Goal: Information Seeking & Learning: Learn about a topic

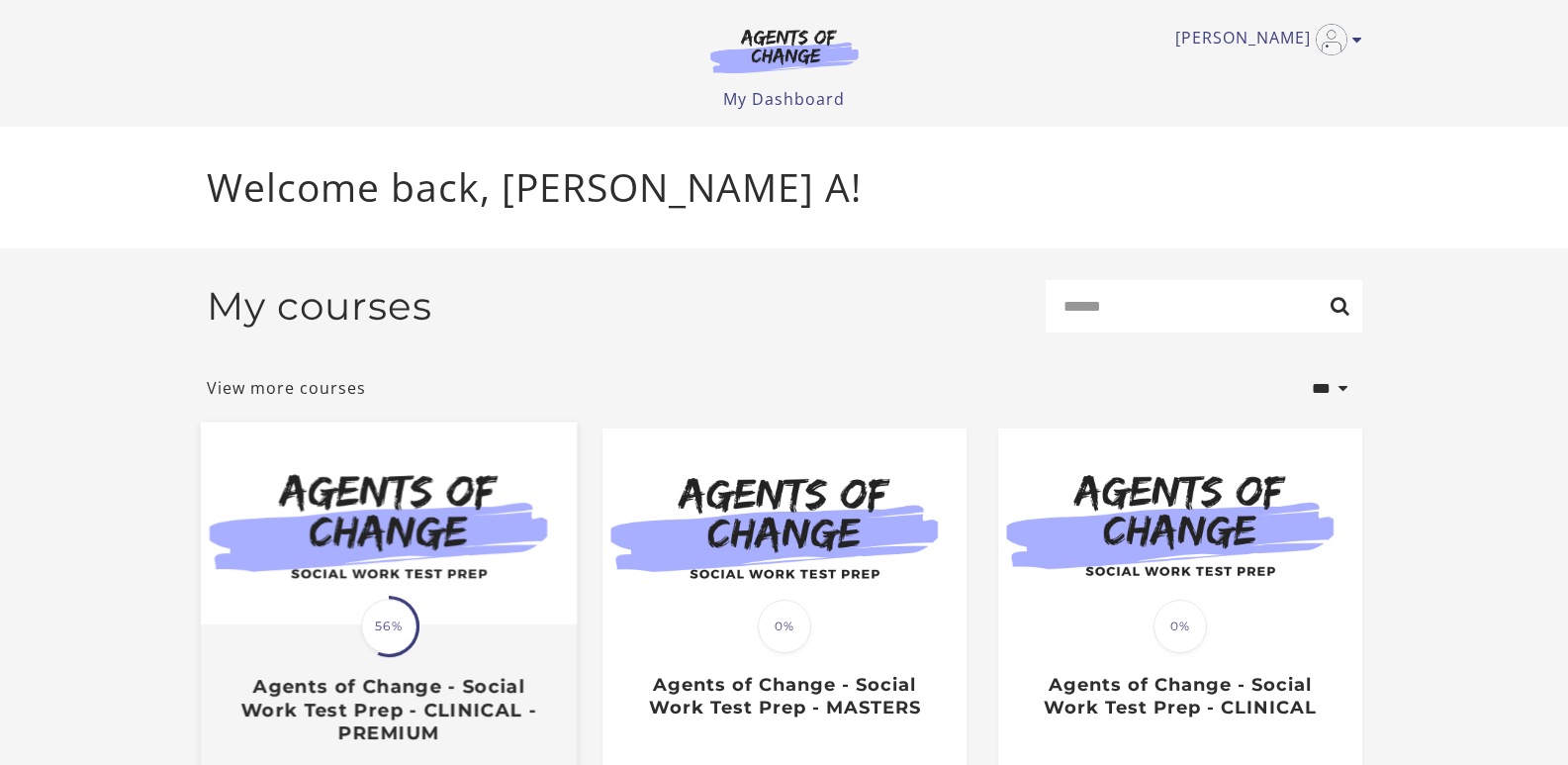
click at [413, 584] on img at bounding box center [388, 522] width 376 height 203
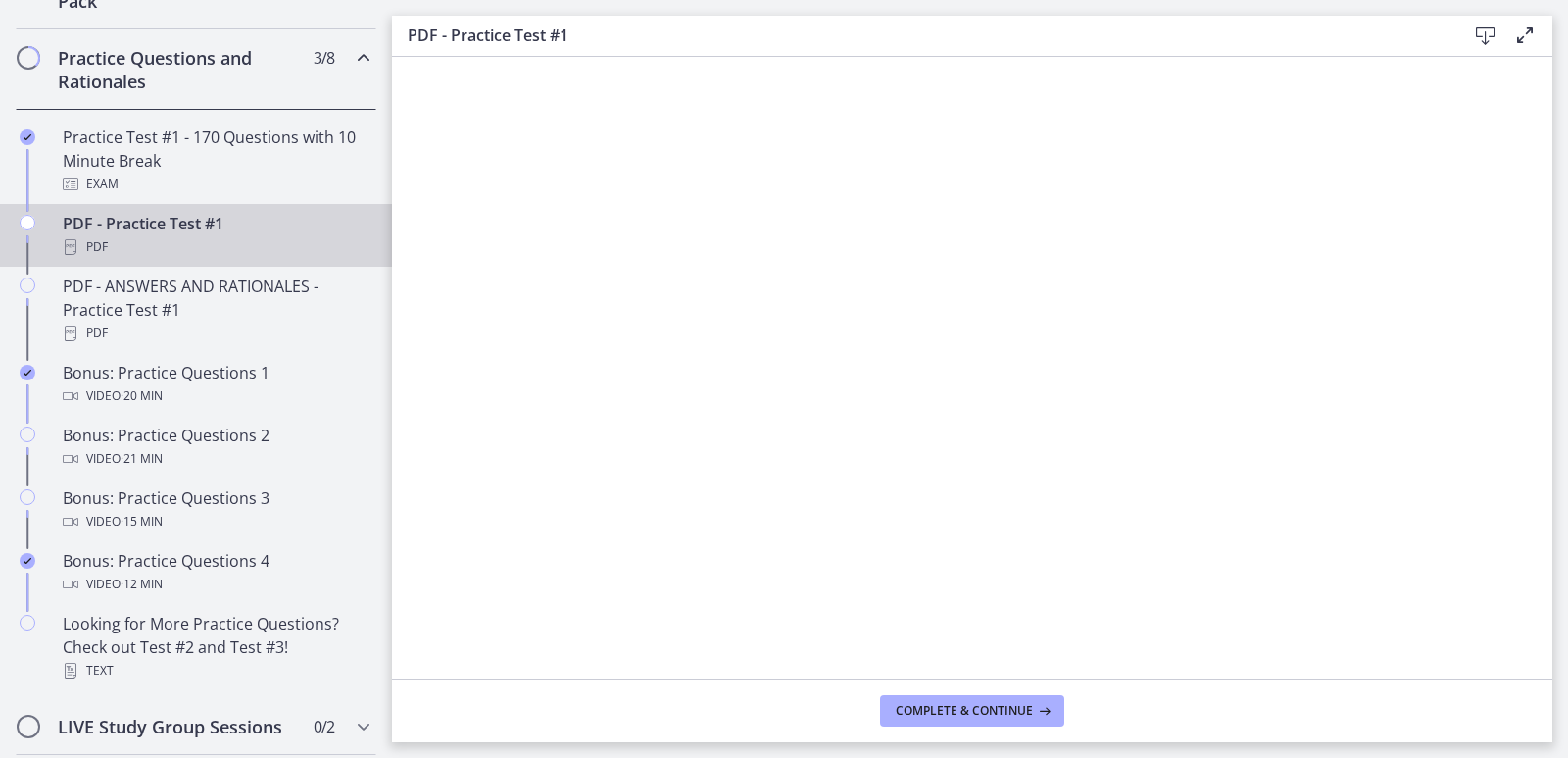
scroll to position [1004, 0]
click at [21, 228] on icon "Chapters" at bounding box center [28, 220] width 16 height 16
click at [41, 238] on link "PDF - Practice Test #1 PDF" at bounding box center [196, 232] width 392 height 62
click at [29, 228] on icon "Chapters" at bounding box center [28, 220] width 16 height 16
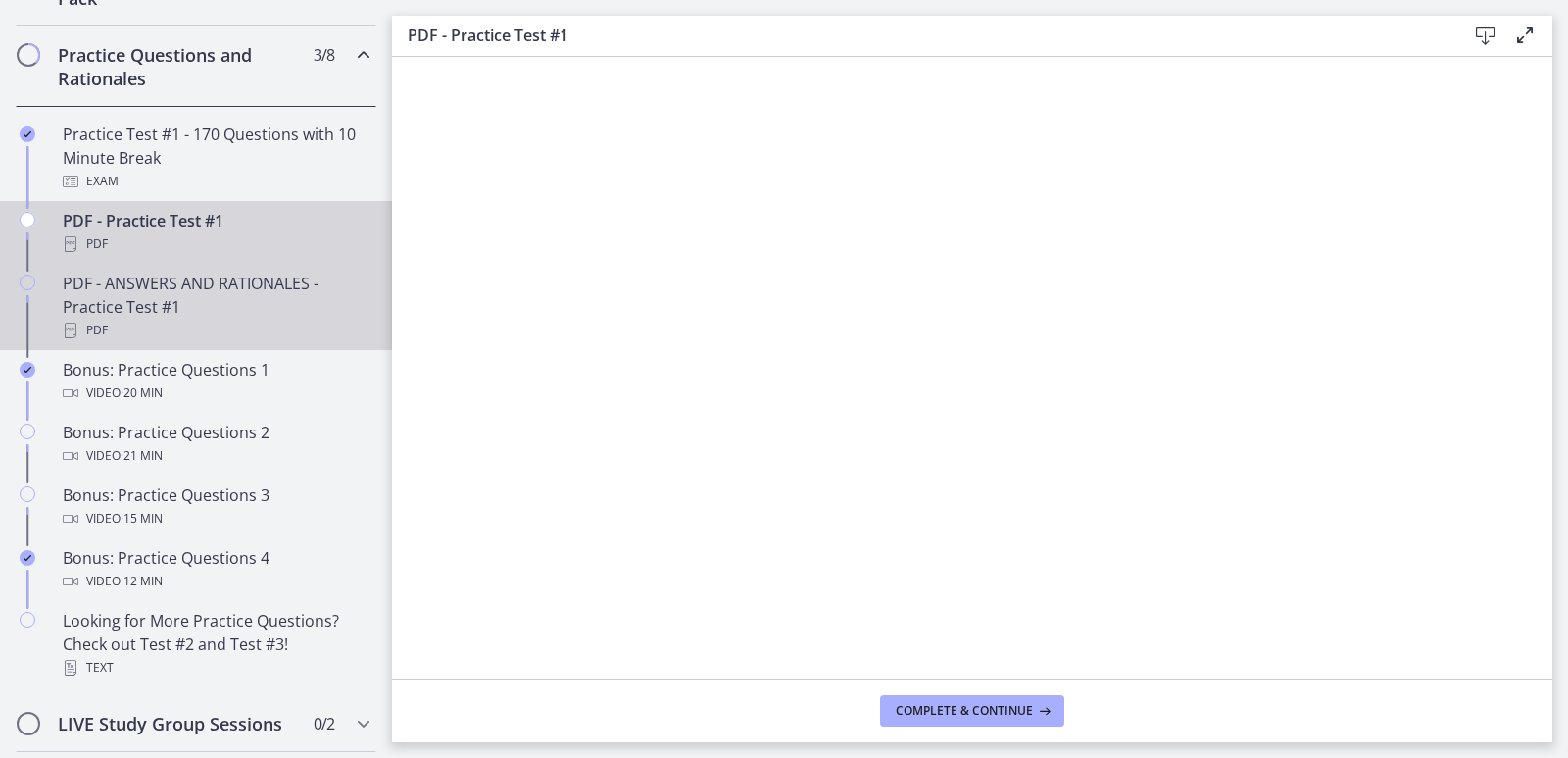
click at [28, 316] on div "Chapters" at bounding box center [28, 314] width 24 height 86
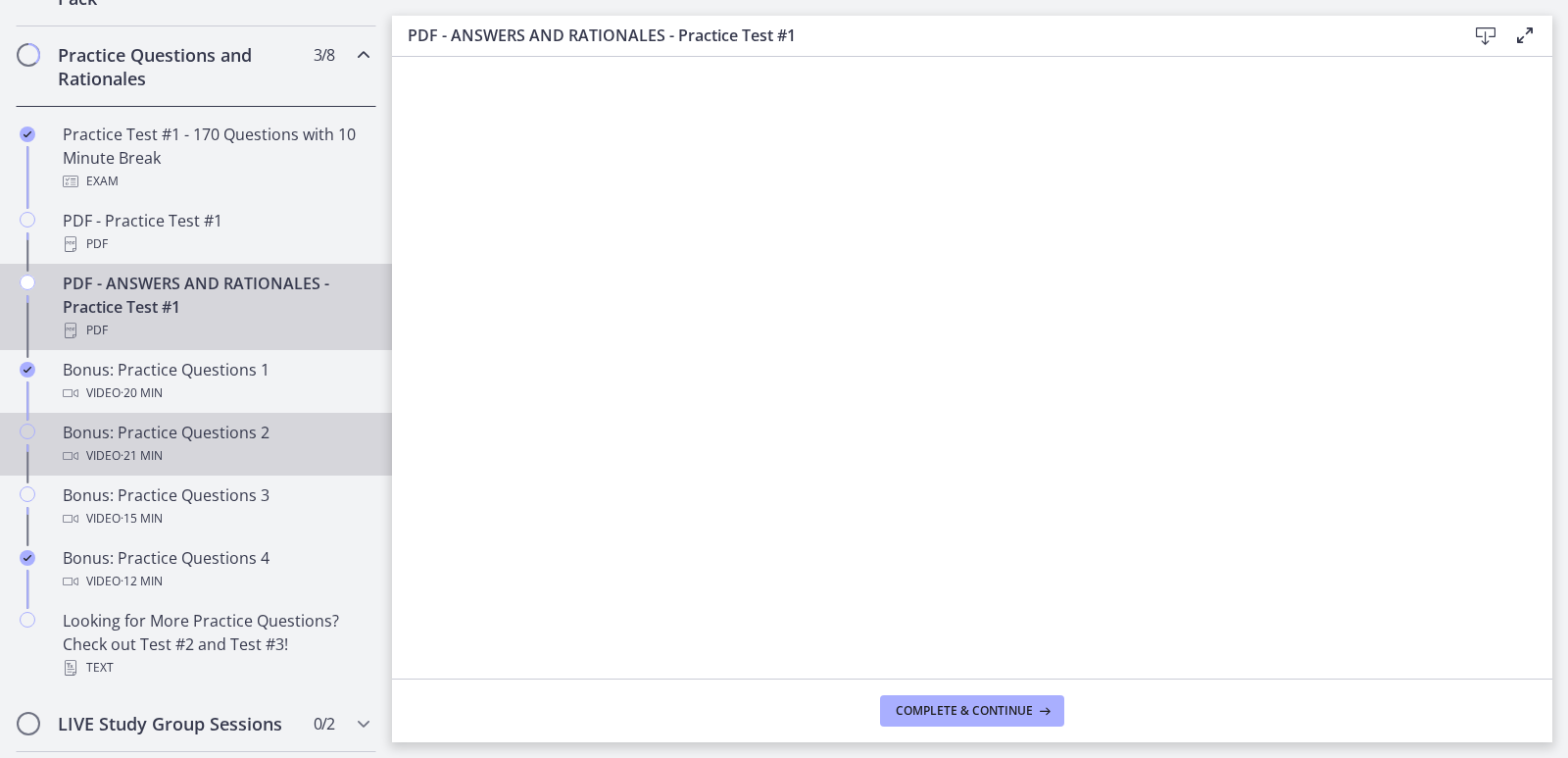
click at [42, 457] on link "Bonus: Practice Questions 2 Video · 21 min" at bounding box center [196, 443] width 392 height 62
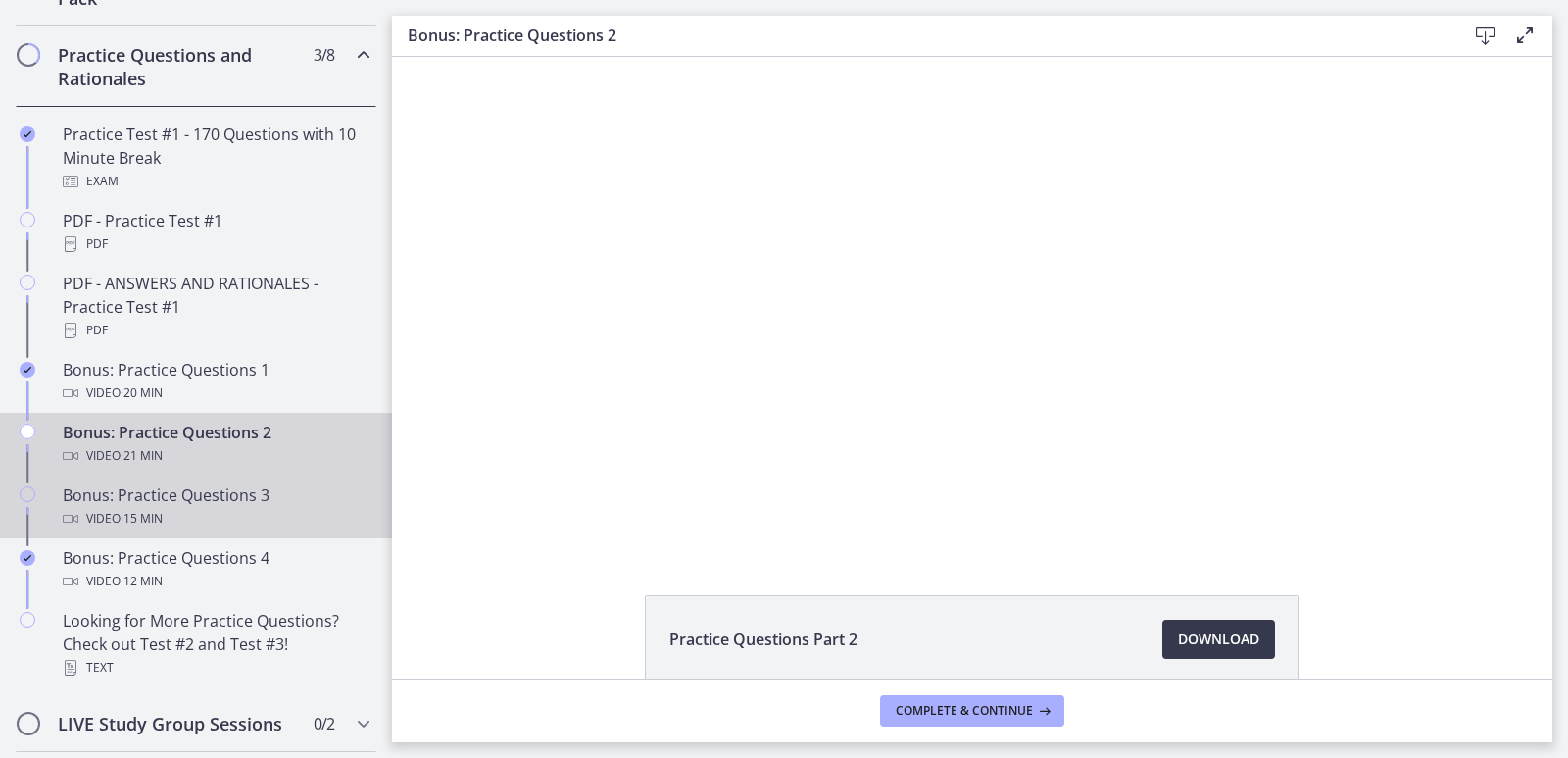
click at [24, 502] on icon "Chapters" at bounding box center [28, 494] width 16 height 16
